Goal: Task Accomplishment & Management: Complete application form

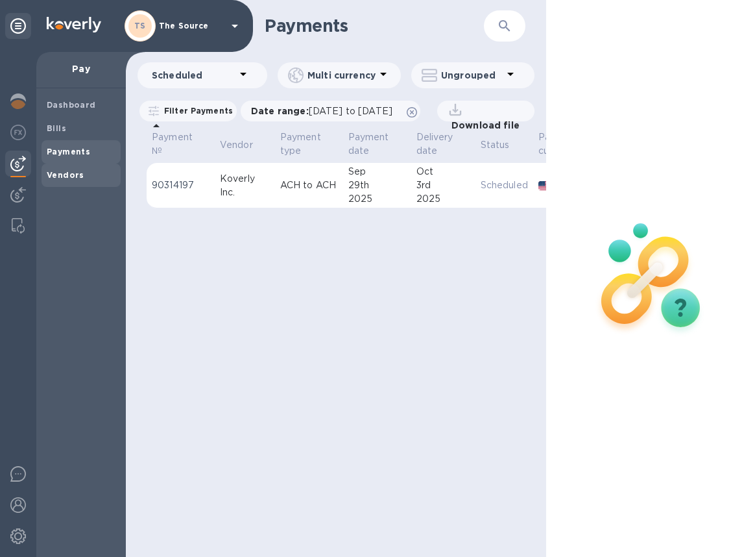
click at [56, 169] on span "Vendors" at bounding box center [66, 175] width 38 height 13
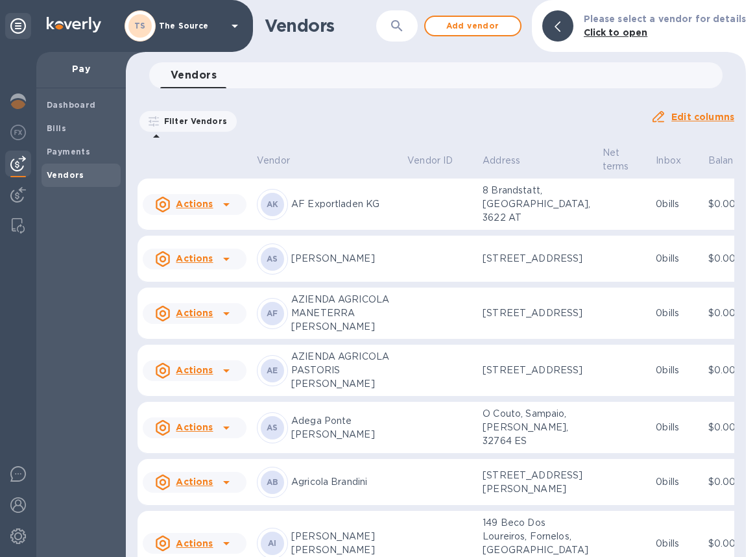
click at [404, 29] on icon "button" at bounding box center [397, 26] width 16 height 16
type input "k"
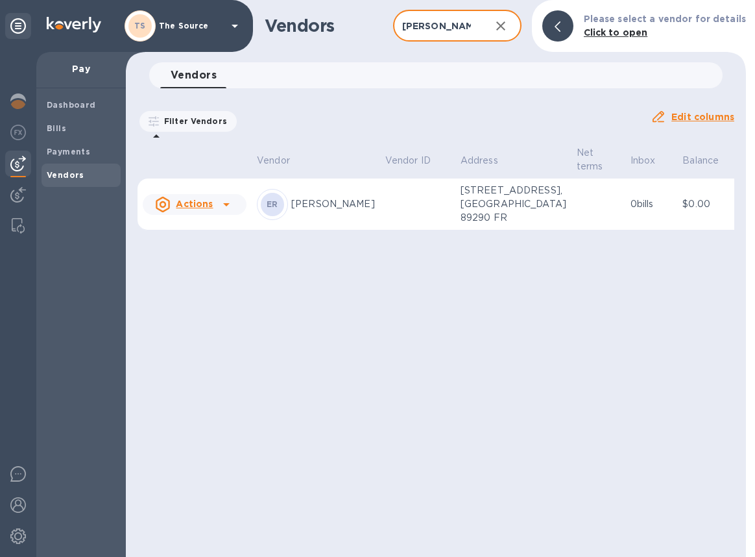
type input "[PERSON_NAME]"
click at [380, 204] on td at bounding box center [417, 204] width 75 height 52
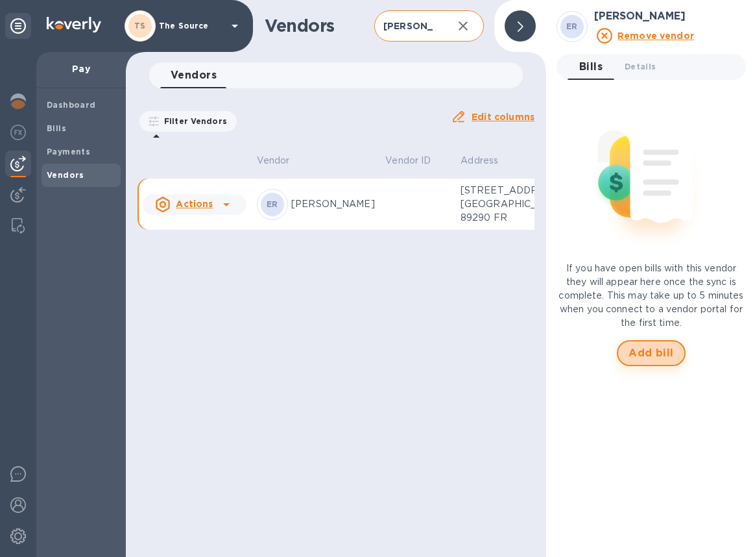
click at [592, 354] on span "Add bill" at bounding box center [651, 353] width 45 height 16
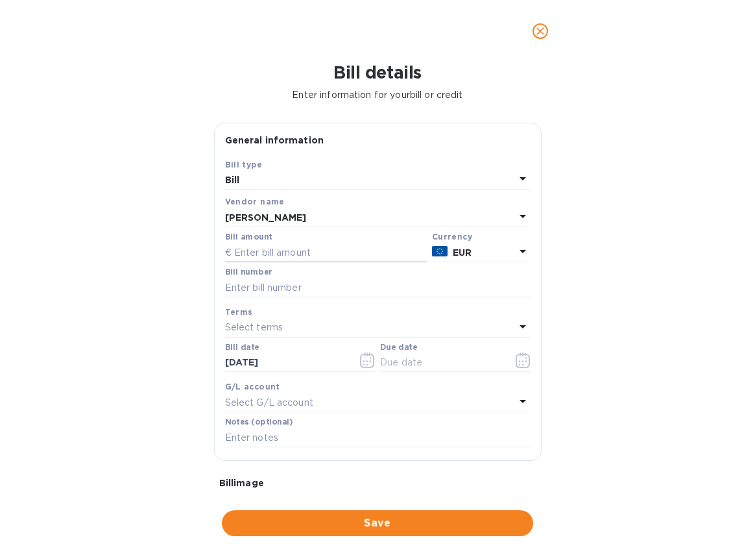
click at [313, 248] on input "text" at bounding box center [326, 252] width 202 height 19
type input "8,937.60"
click at [363, 361] on icon "button" at bounding box center [367, 360] width 15 height 16
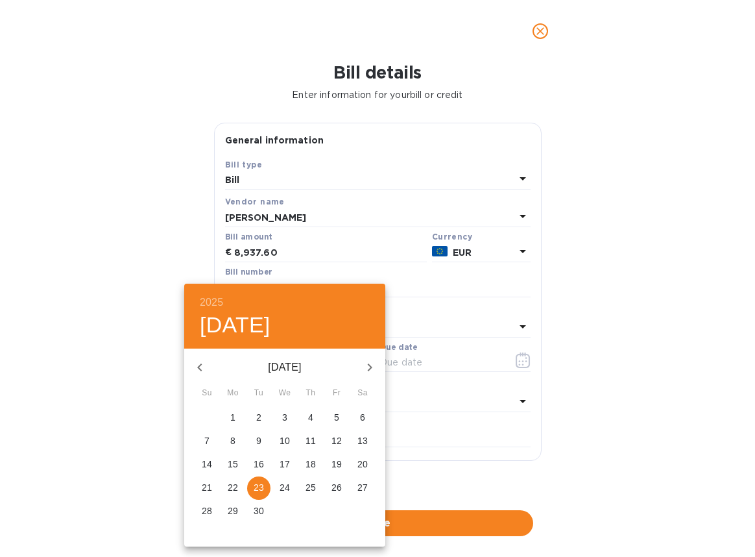
click at [202, 364] on icon "button" at bounding box center [200, 367] width 16 height 16
click at [238, 507] on span "30" at bounding box center [232, 510] width 23 height 13
type input "[DATE]"
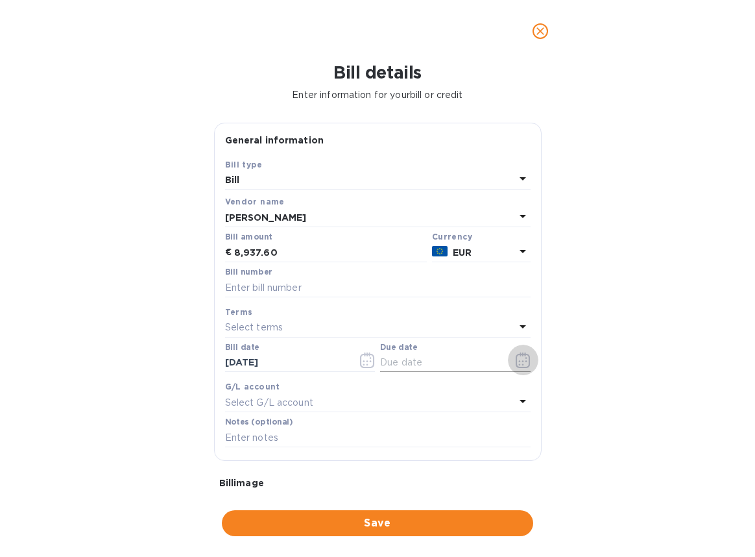
click at [516, 359] on icon "button" at bounding box center [523, 360] width 15 height 16
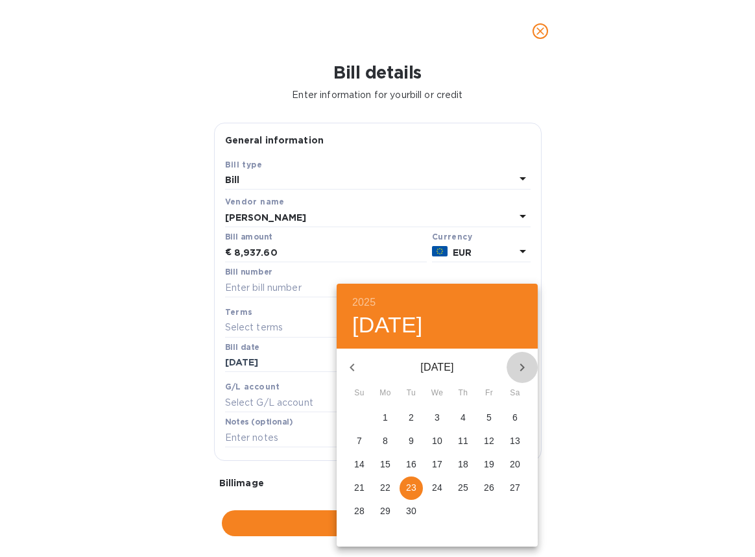
click at [525, 364] on icon "button" at bounding box center [522, 367] width 16 height 16
click at [510, 461] on p "18" at bounding box center [515, 463] width 10 height 13
type input "[DATE]"
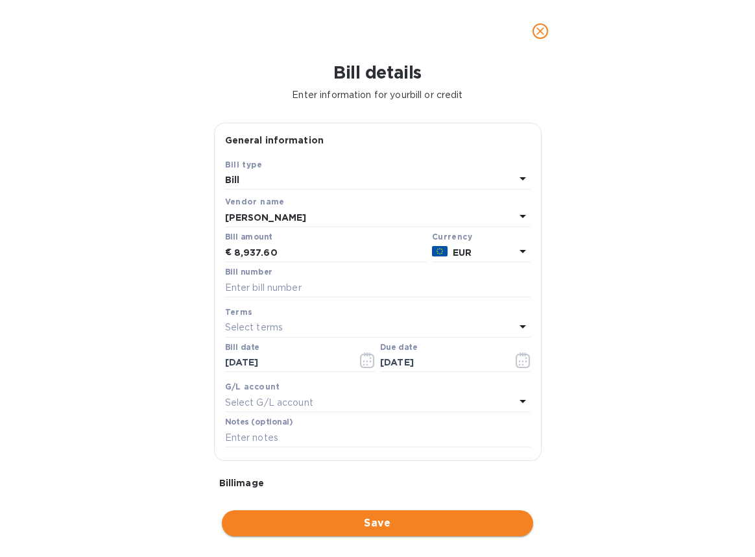
click at [311, 528] on span "Save" at bounding box center [377, 523] width 291 height 16
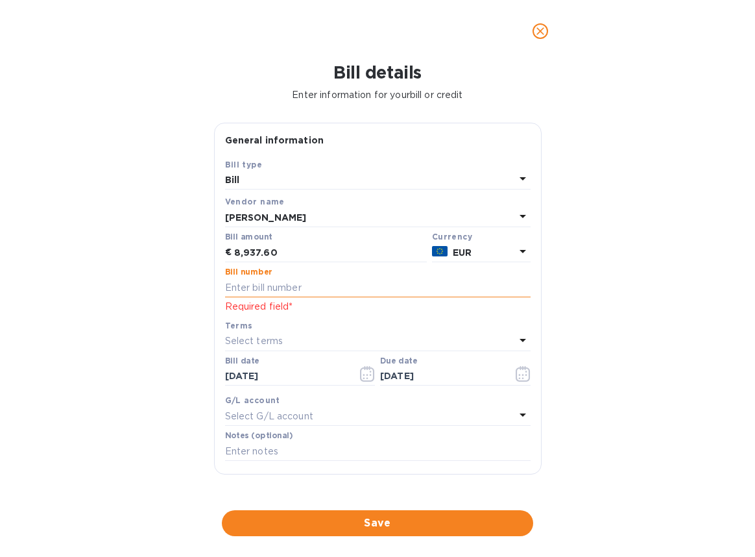
click at [264, 281] on input "text" at bounding box center [378, 287] width 306 height 19
paste input "25000284"
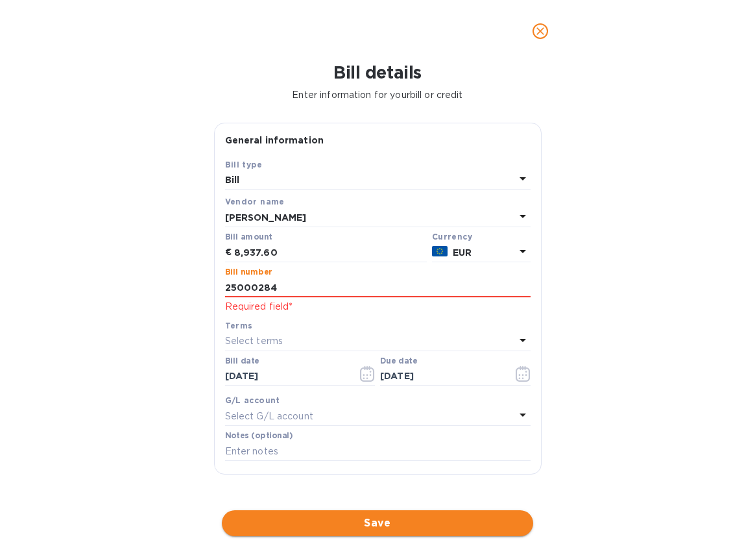
type input "25000284"
click at [349, 524] on span "Save" at bounding box center [377, 523] width 291 height 16
